Goal: Check status: Check status

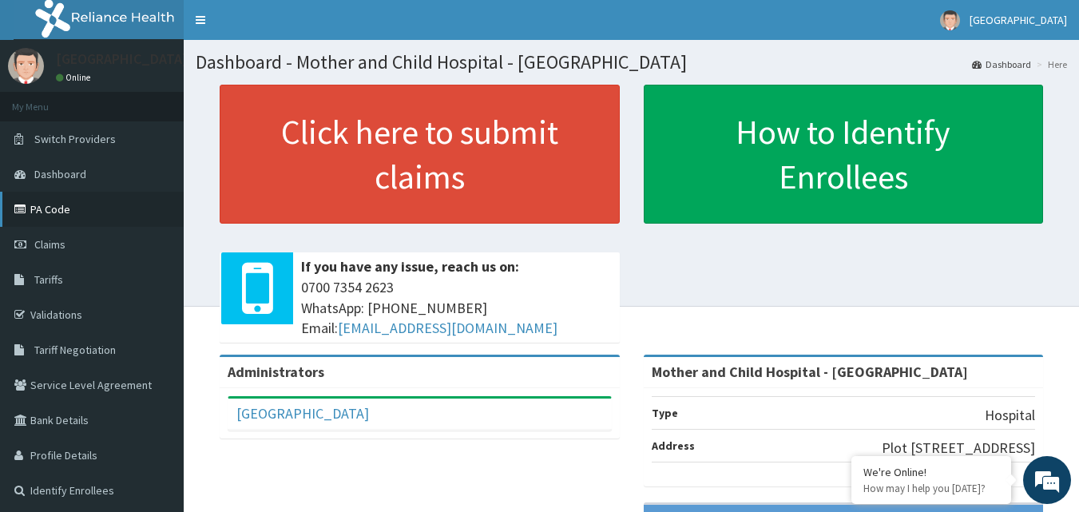
click at [42, 208] on link "PA Code" at bounding box center [92, 209] width 184 height 35
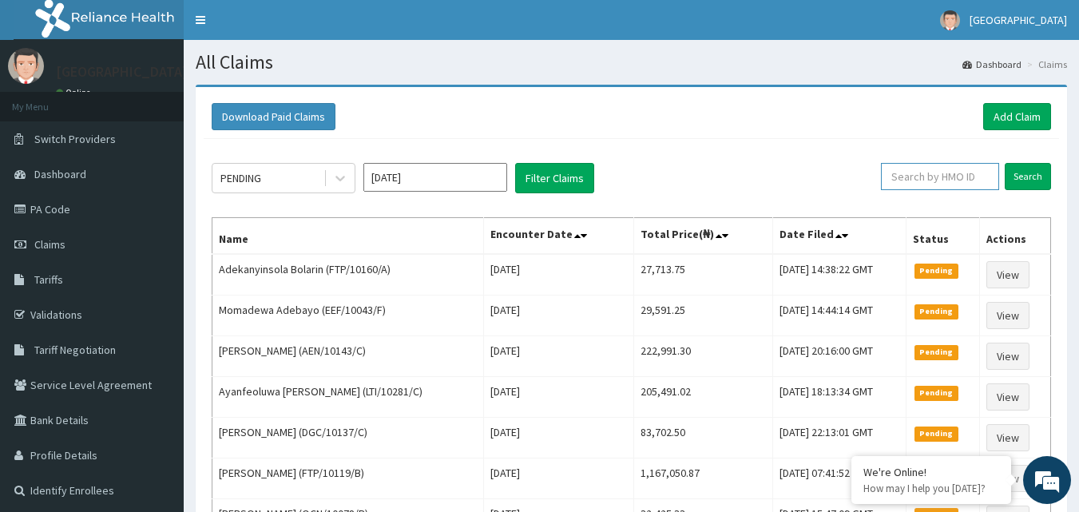
click at [923, 175] on input "text" at bounding box center [940, 176] width 118 height 27
type input "fmi/10254/c"
click at [1030, 173] on input "Search" at bounding box center [1028, 176] width 46 height 27
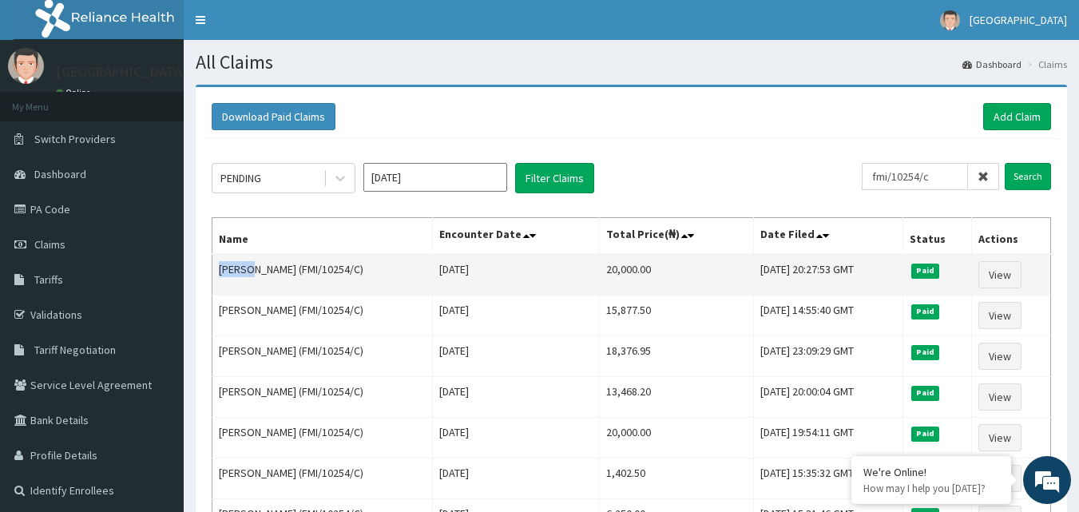
drag, startPoint x: 245, startPoint y: 269, endPoint x: 214, endPoint y: 273, distance: 31.4
click at [214, 273] on td "Alheri Bok (FMI/10254/C)" at bounding box center [322, 275] width 220 height 42
copy td "Alheri"
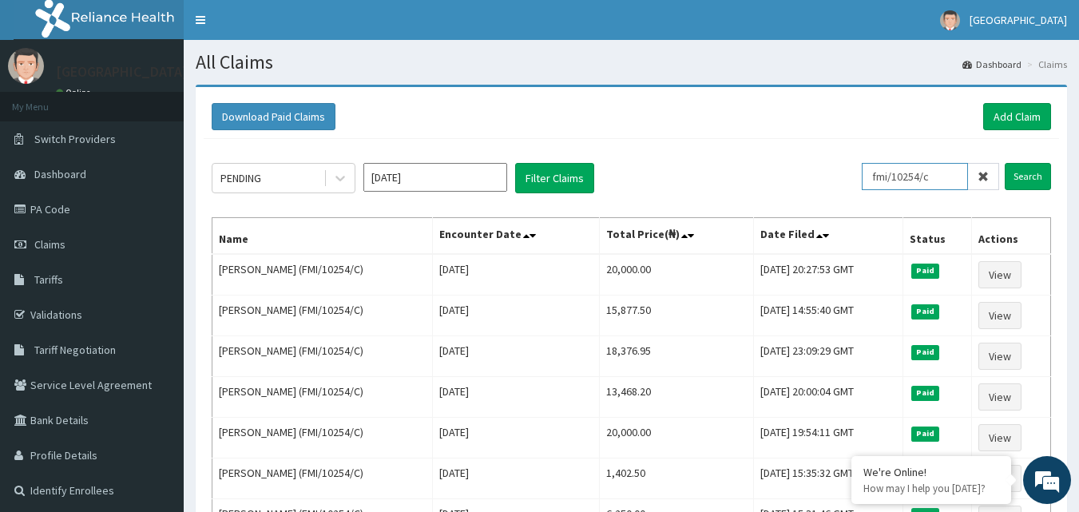
drag, startPoint x: 948, startPoint y: 170, endPoint x: 832, endPoint y: 169, distance: 115.8
click at [832, 169] on div "PENDING Oct 2025 Filter Claims fmi/10254/c Search" at bounding box center [631, 178] width 839 height 30
click at [1018, 182] on input "Search" at bounding box center [1028, 176] width 46 height 27
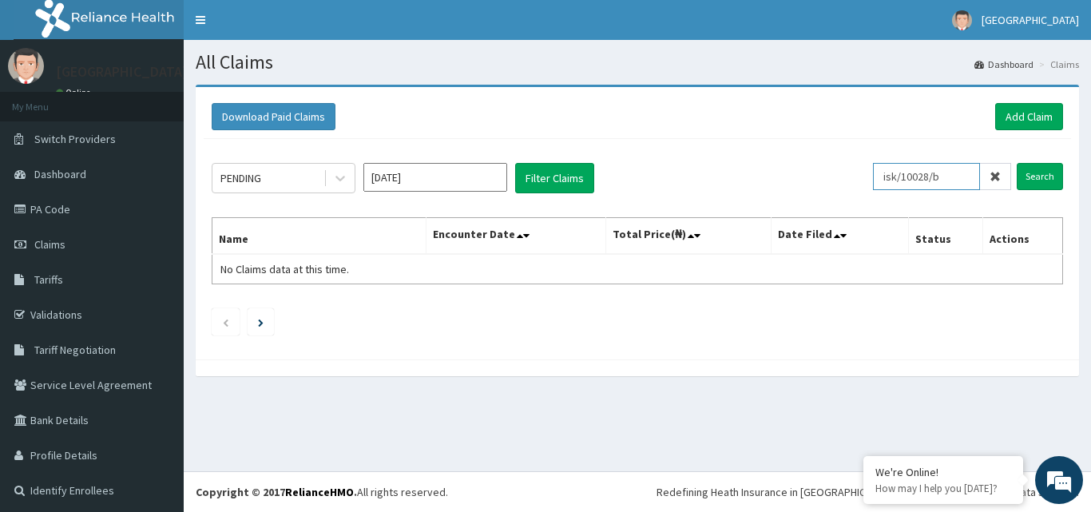
drag, startPoint x: 887, startPoint y: 176, endPoint x: 941, endPoint y: 145, distance: 62.2
click at [887, 175] on input "isk/10028/b" at bounding box center [926, 176] width 107 height 27
type input "tsk/10028/b"
click at [1026, 173] on input "Search" at bounding box center [1040, 176] width 46 height 27
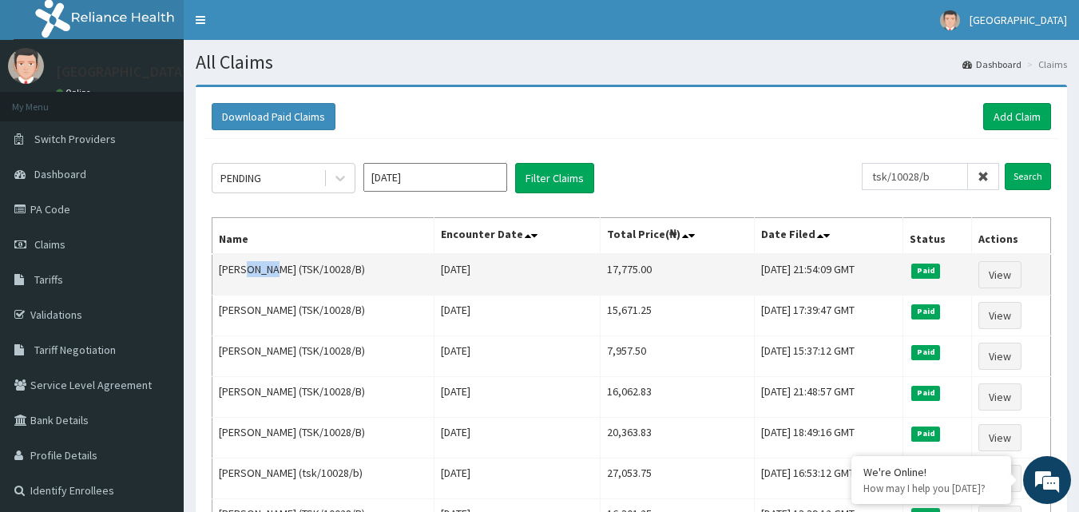
drag, startPoint x: 244, startPoint y: 268, endPoint x: 264, endPoint y: 266, distance: 20.1
click at [264, 266] on td "Ruth Ojei (TSK/10028/B)" at bounding box center [323, 275] width 222 height 42
copy td "Ojei"
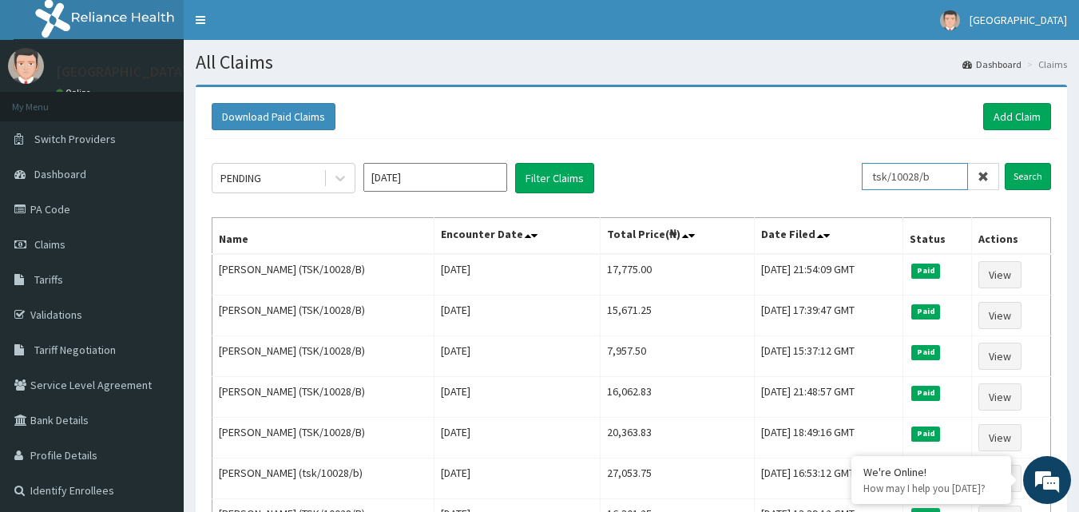
drag, startPoint x: 955, startPoint y: 177, endPoint x: 837, endPoint y: 173, distance: 118.3
click at [844, 178] on div "PENDING Oct 2025 Filter Claims tsk/10028/b Search" at bounding box center [631, 178] width 839 height 30
click at [1027, 177] on input "Search" at bounding box center [1028, 176] width 46 height 27
click at [946, 172] on input "hav/10014/c" at bounding box center [915, 176] width 106 height 27
type input "hav/10014/e"
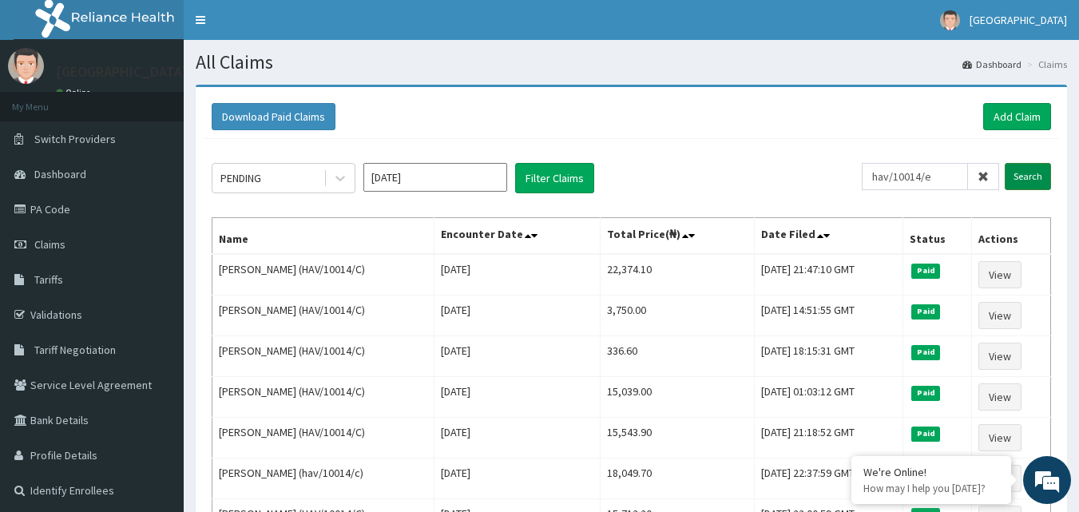
click at [1033, 181] on input "Search" at bounding box center [1028, 176] width 46 height 27
drag, startPoint x: 951, startPoint y: 177, endPoint x: 864, endPoint y: 184, distance: 86.6
click at [864, 184] on div "PENDING Oct 2025 Filter Claims hav/10014/e Search" at bounding box center [631, 178] width 839 height 30
type input "ftp/10119/c"
click at [1026, 182] on input "Search" at bounding box center [1028, 176] width 46 height 27
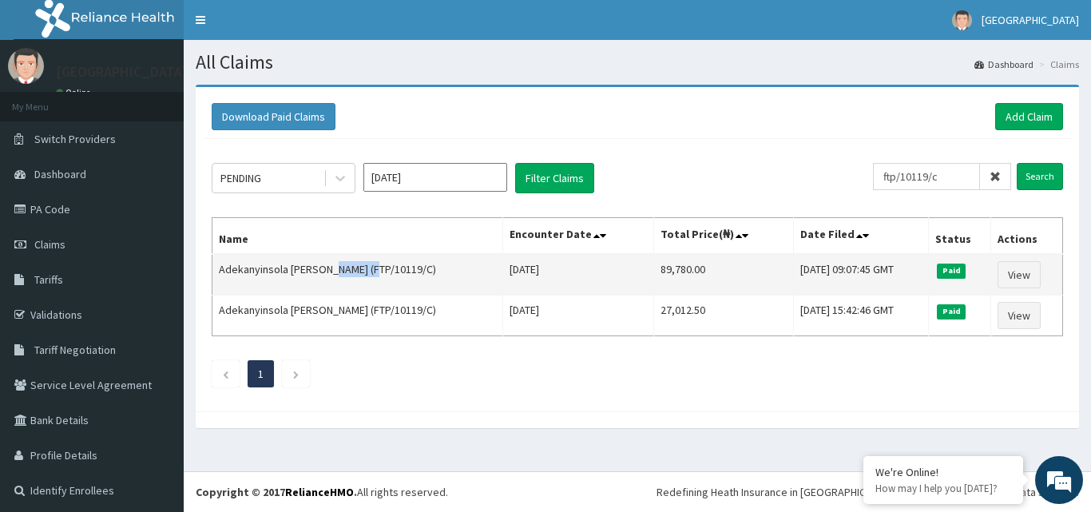
drag, startPoint x: 332, startPoint y: 268, endPoint x: 371, endPoint y: 277, distance: 39.3
click at [371, 277] on td "Adekanyinsola Jeremiah Bolarin (FTP/10119/C)" at bounding box center [357, 275] width 291 height 42
copy td "Bolarin"
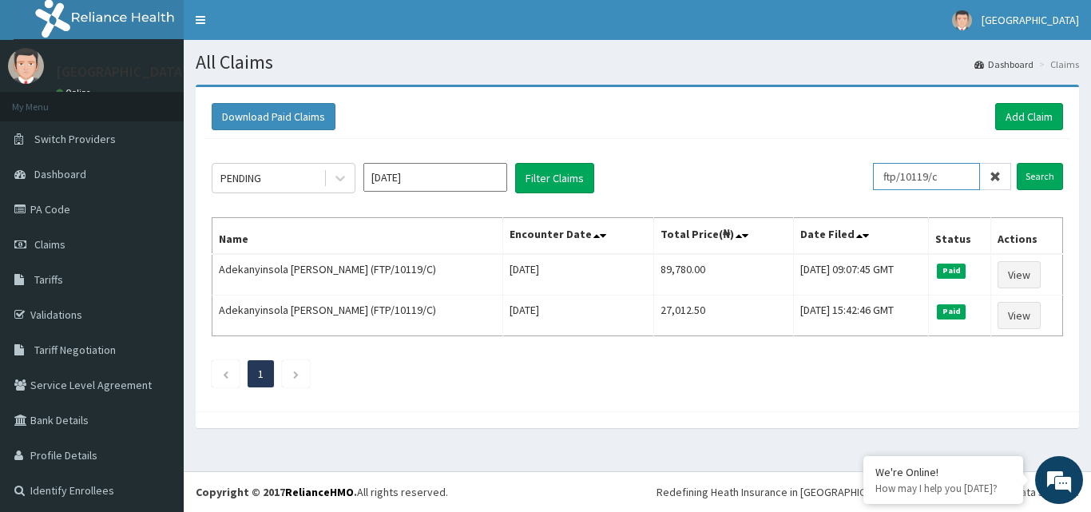
drag, startPoint x: 947, startPoint y: 175, endPoint x: 817, endPoint y: 185, distance: 129.8
click at [818, 185] on div "PENDING Oct 2025 Filter Claims ftp/10119/c Search" at bounding box center [637, 178] width 851 height 30
type input "lti/10281/c"
click at [1023, 177] on input "Search" at bounding box center [1040, 176] width 46 height 27
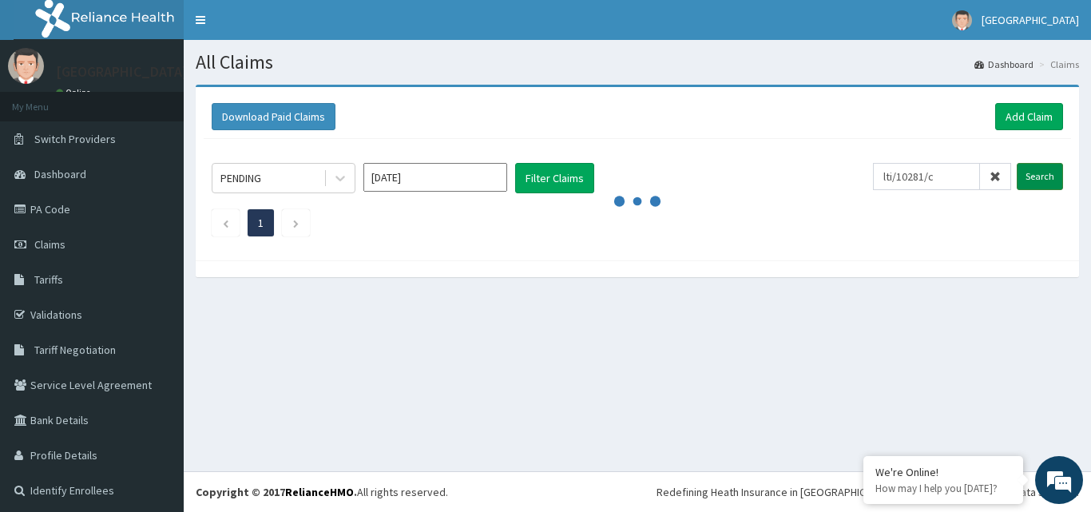
click at [1028, 177] on input "Search" at bounding box center [1040, 176] width 46 height 27
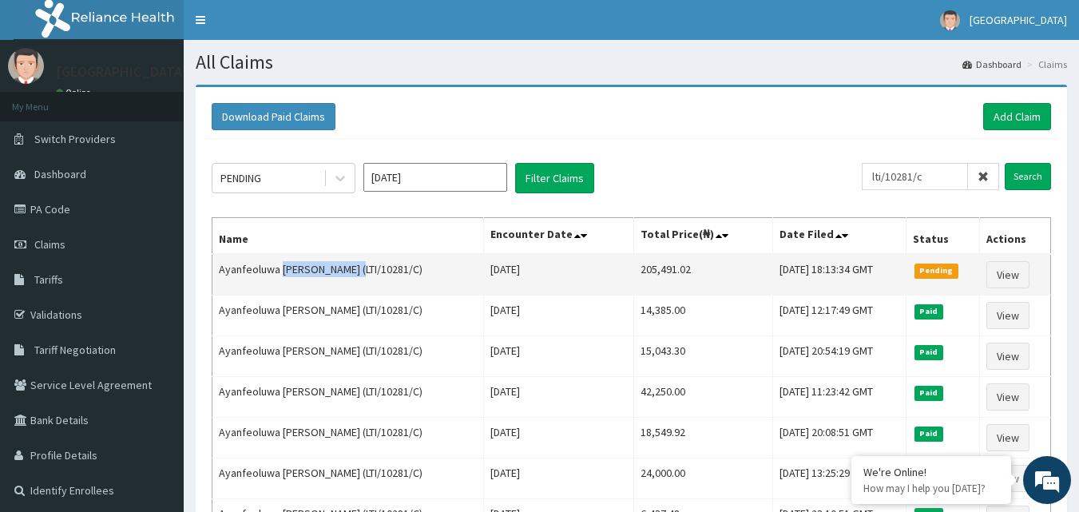
drag, startPoint x: 282, startPoint y: 269, endPoint x: 357, endPoint y: 279, distance: 75.7
click at [357, 279] on td "Ayanfeoluwa [PERSON_NAME] (LTI/10281/C)" at bounding box center [348, 275] width 272 height 42
copy td "Oluyida-martins"
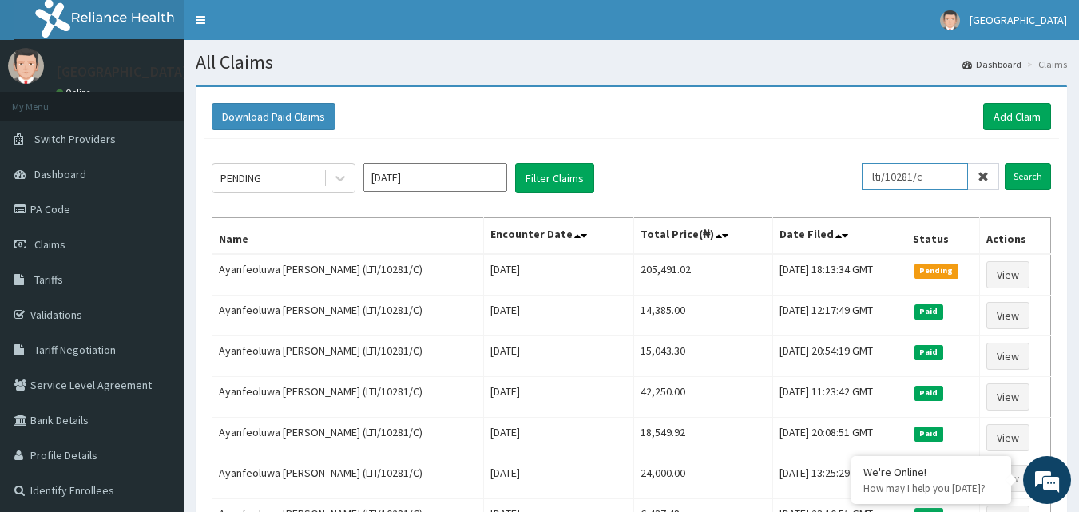
drag, startPoint x: 947, startPoint y: 177, endPoint x: 834, endPoint y: 170, distance: 112.8
click at [834, 170] on div "PENDING Oct 2025 Filter Claims lti/10281/c Search" at bounding box center [631, 178] width 839 height 30
type input "dgc/10137/c"
click at [1034, 179] on input "Search" at bounding box center [1028, 176] width 46 height 27
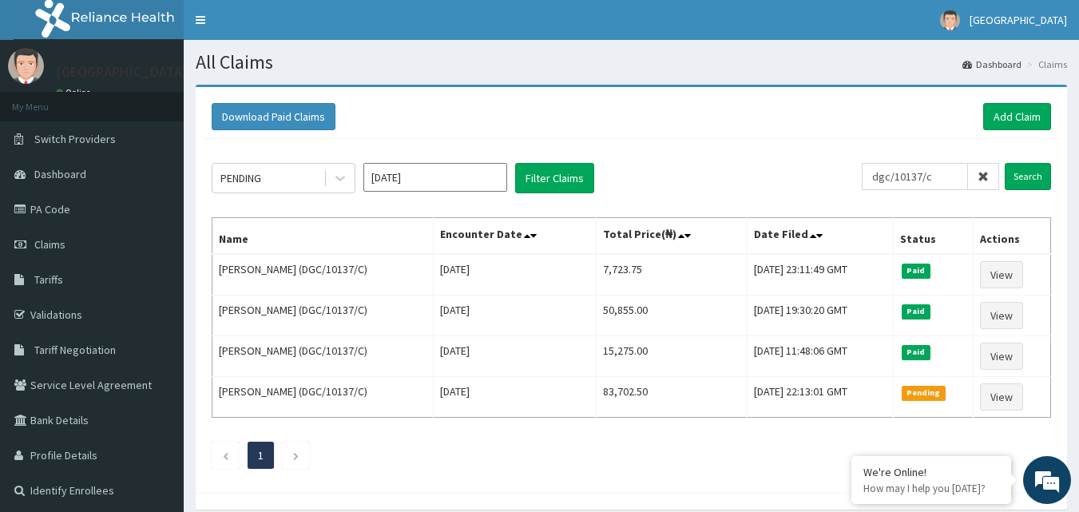
click at [648, 110] on div "Download Paid Claims Add Claim" at bounding box center [631, 116] width 839 height 27
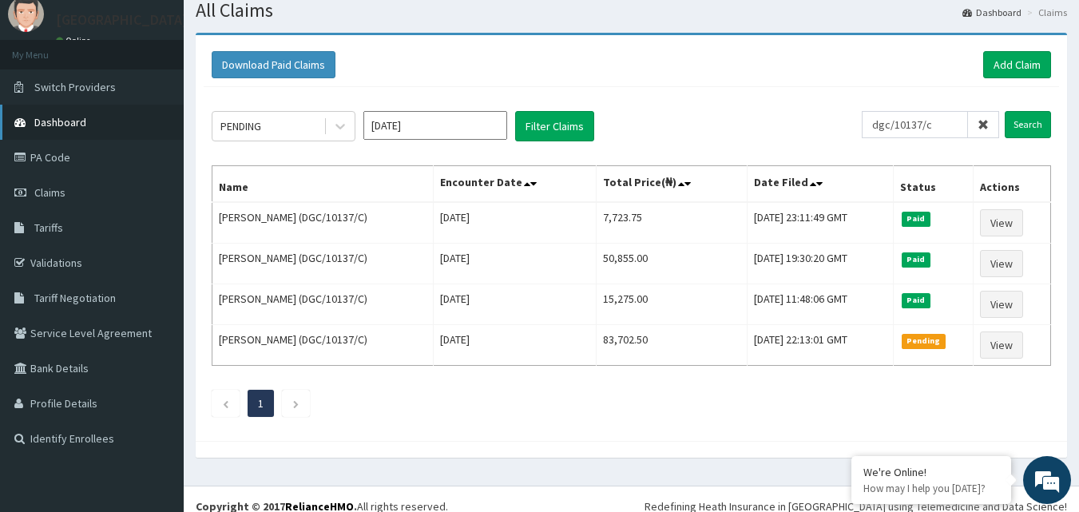
scroll to position [66, 0]
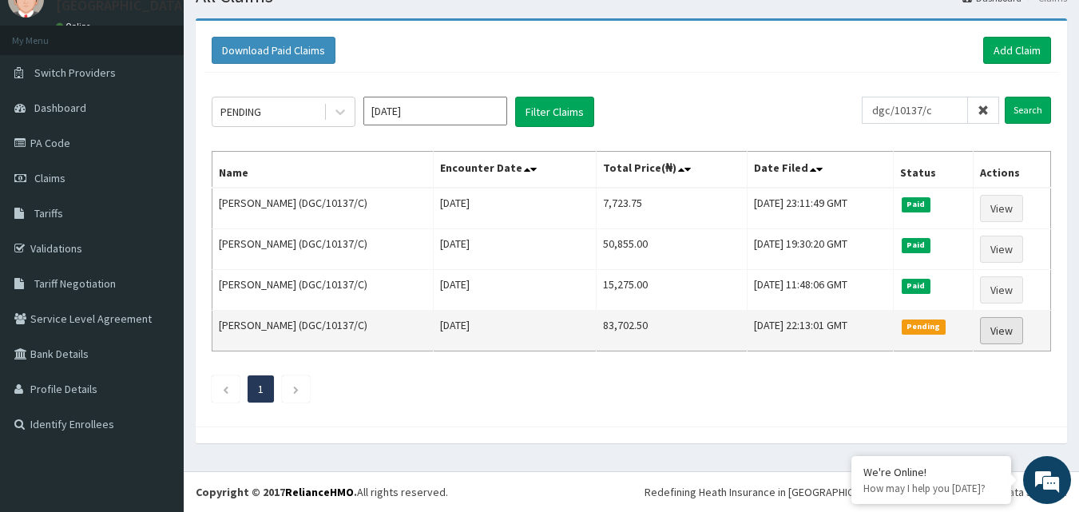
click at [1005, 334] on link "View" at bounding box center [1001, 330] width 43 height 27
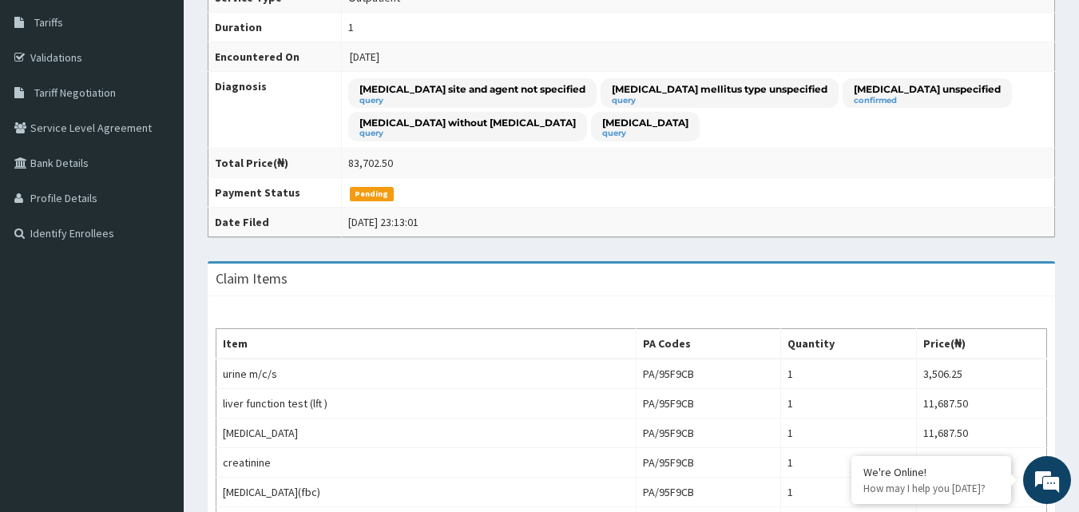
scroll to position [242, 0]
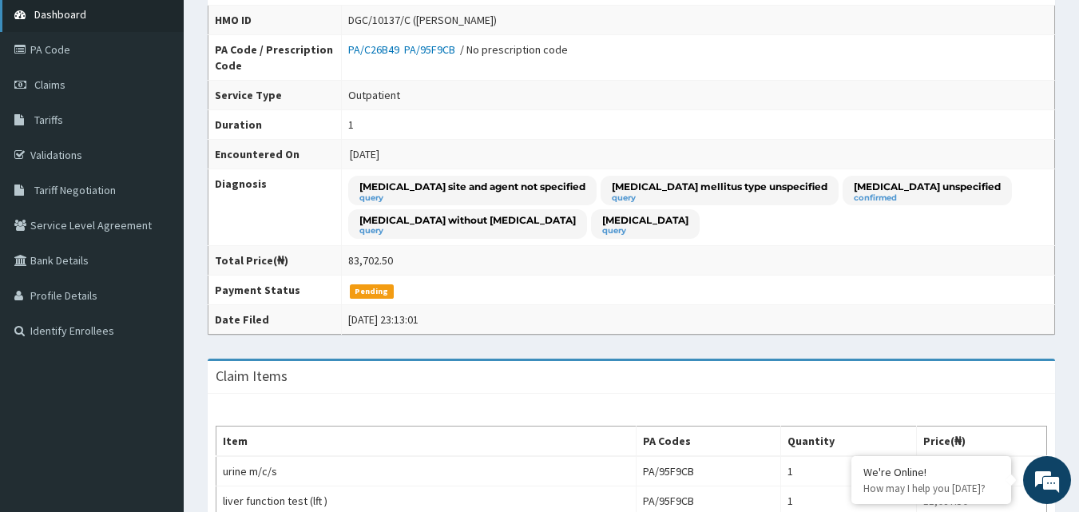
scroll to position [82, 0]
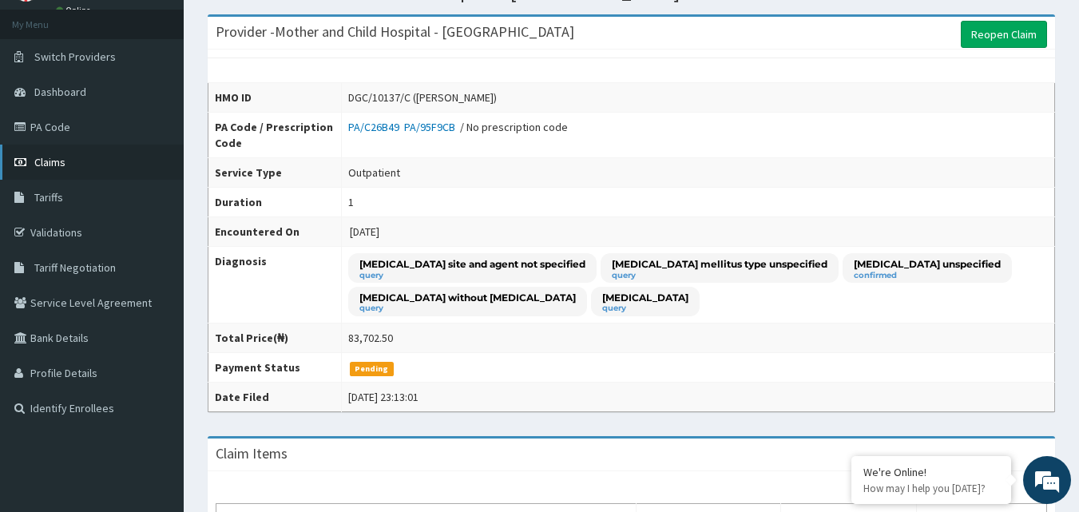
click at [44, 159] on span "Claims" at bounding box center [49, 162] width 31 height 14
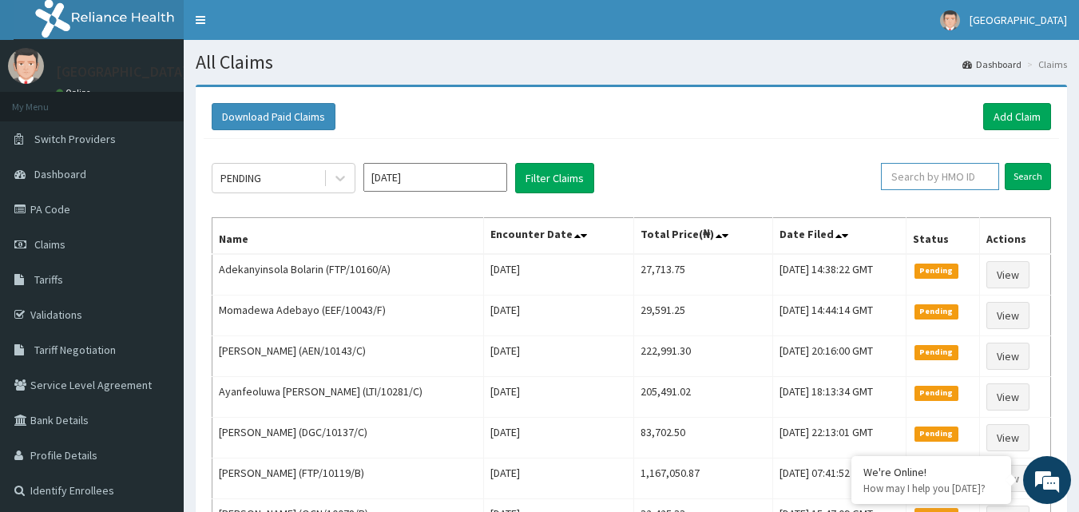
click at [913, 187] on input "text" at bounding box center [940, 176] width 118 height 27
type input "dgc/10137/c"
click at [1035, 183] on input "Search" at bounding box center [1028, 176] width 46 height 27
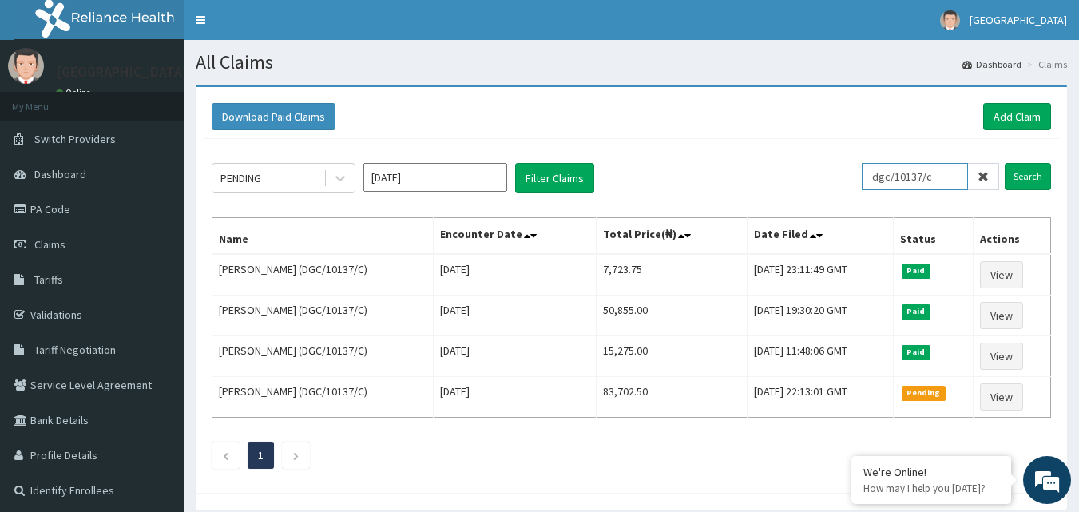
drag, startPoint x: 951, startPoint y: 175, endPoint x: 882, endPoint y: 173, distance: 68.7
click at [882, 173] on input "dgc/10137/c" at bounding box center [915, 176] width 106 height 27
type input "aen/10143/c"
click at [1028, 176] on input "Search" at bounding box center [1028, 176] width 46 height 27
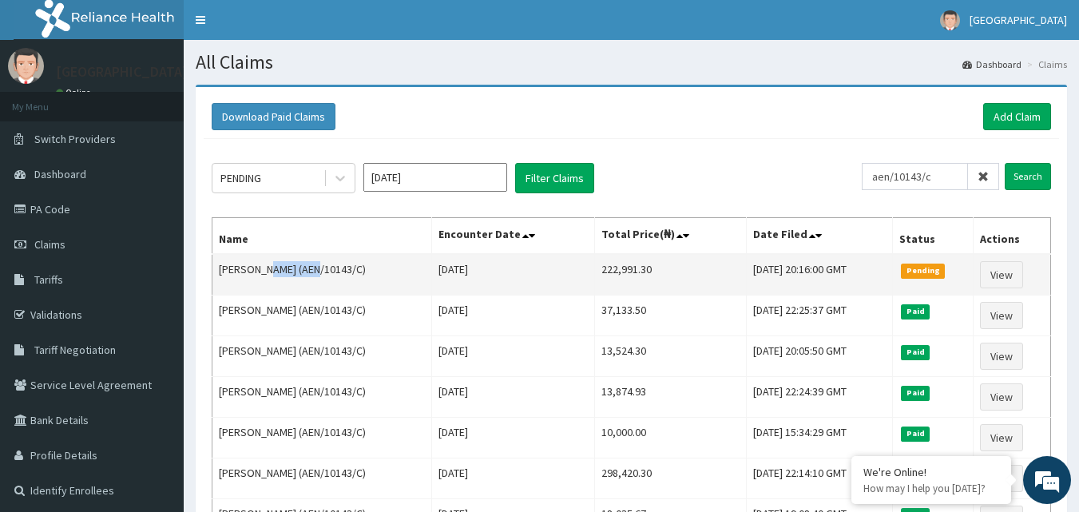
drag, startPoint x: 272, startPoint y: 268, endPoint x: 330, endPoint y: 272, distance: 58.4
click at [330, 272] on td "[PERSON_NAME] (AEN/10143/C)" at bounding box center [322, 275] width 220 height 42
copy td "OGBAMADU"
click at [1022, 274] on link "View" at bounding box center [1001, 274] width 43 height 27
